Goal: Information Seeking & Learning: Check status

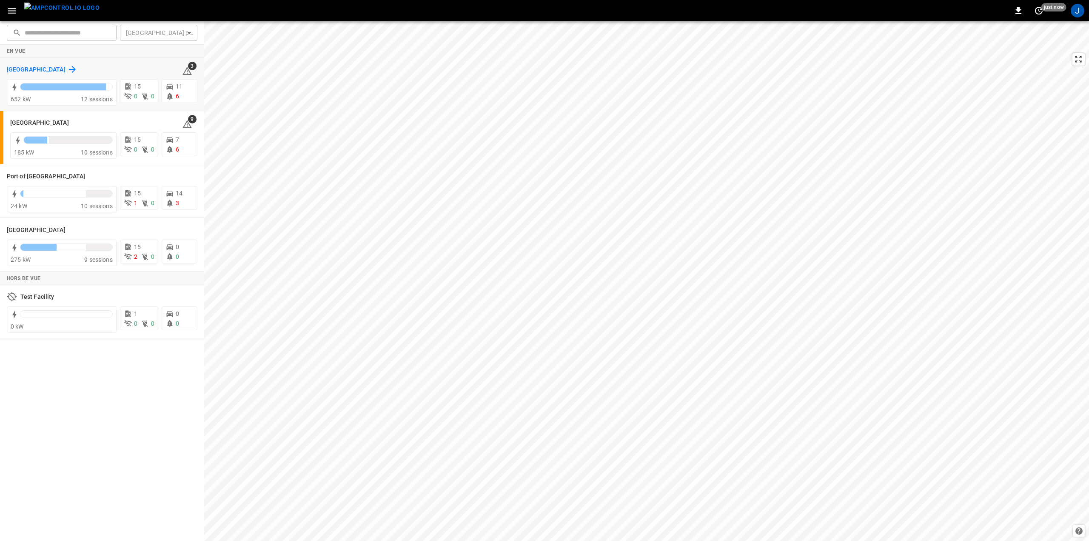
click at [34, 66] on h6 "[GEOGRAPHIC_DATA]" at bounding box center [36, 69] width 59 height 9
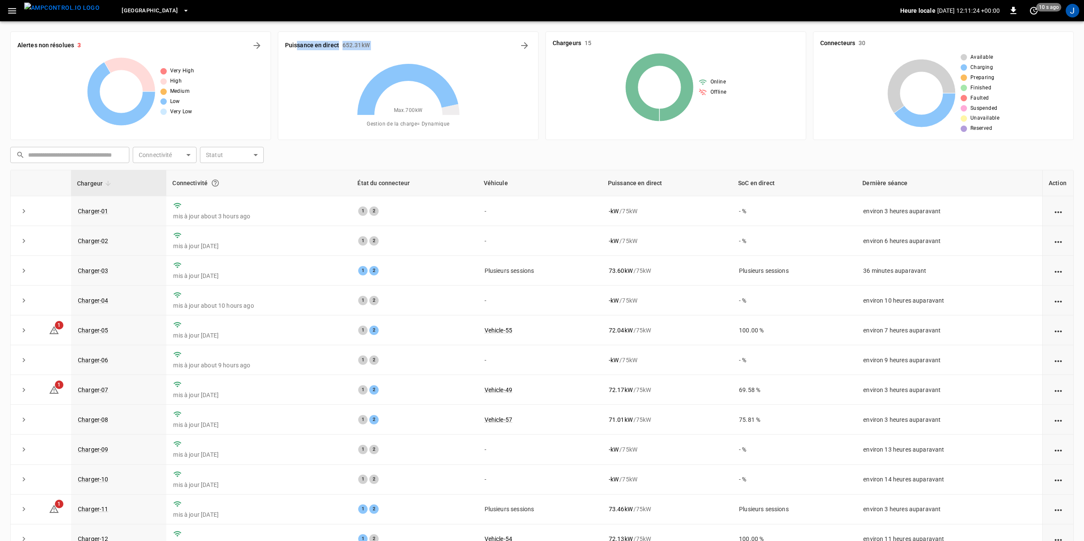
drag, startPoint x: 295, startPoint y: 37, endPoint x: 464, endPoint y: 36, distance: 168.5
click at [460, 35] on div "Puissance en direct 652.31 kW Max. 700 kW Gestion de la charge = Dynamique" at bounding box center [408, 85] width 261 height 108
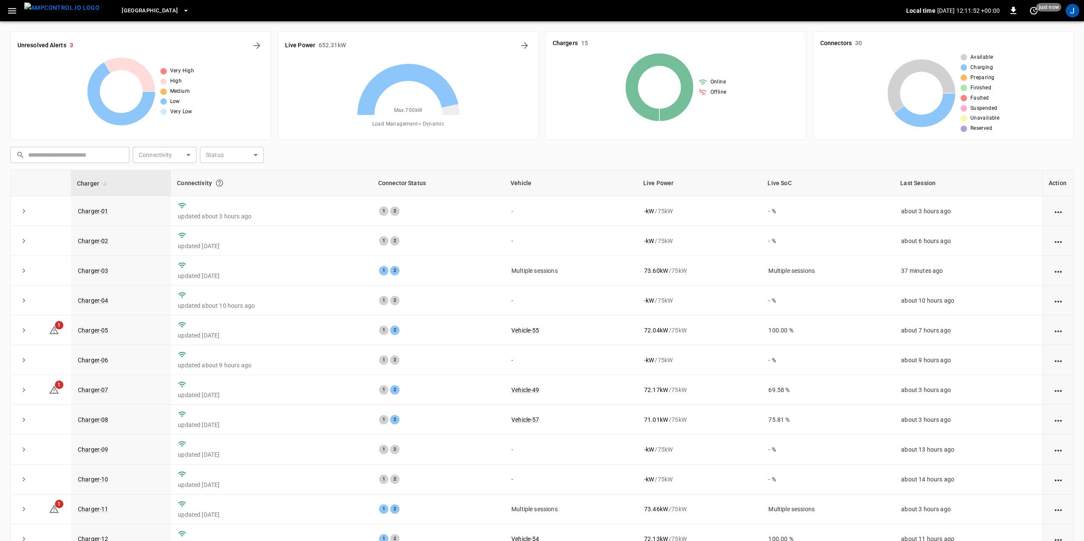
click at [298, 49] on h6 "Live Power" at bounding box center [300, 45] width 30 height 9
